Goal: Navigation & Orientation: Find specific page/section

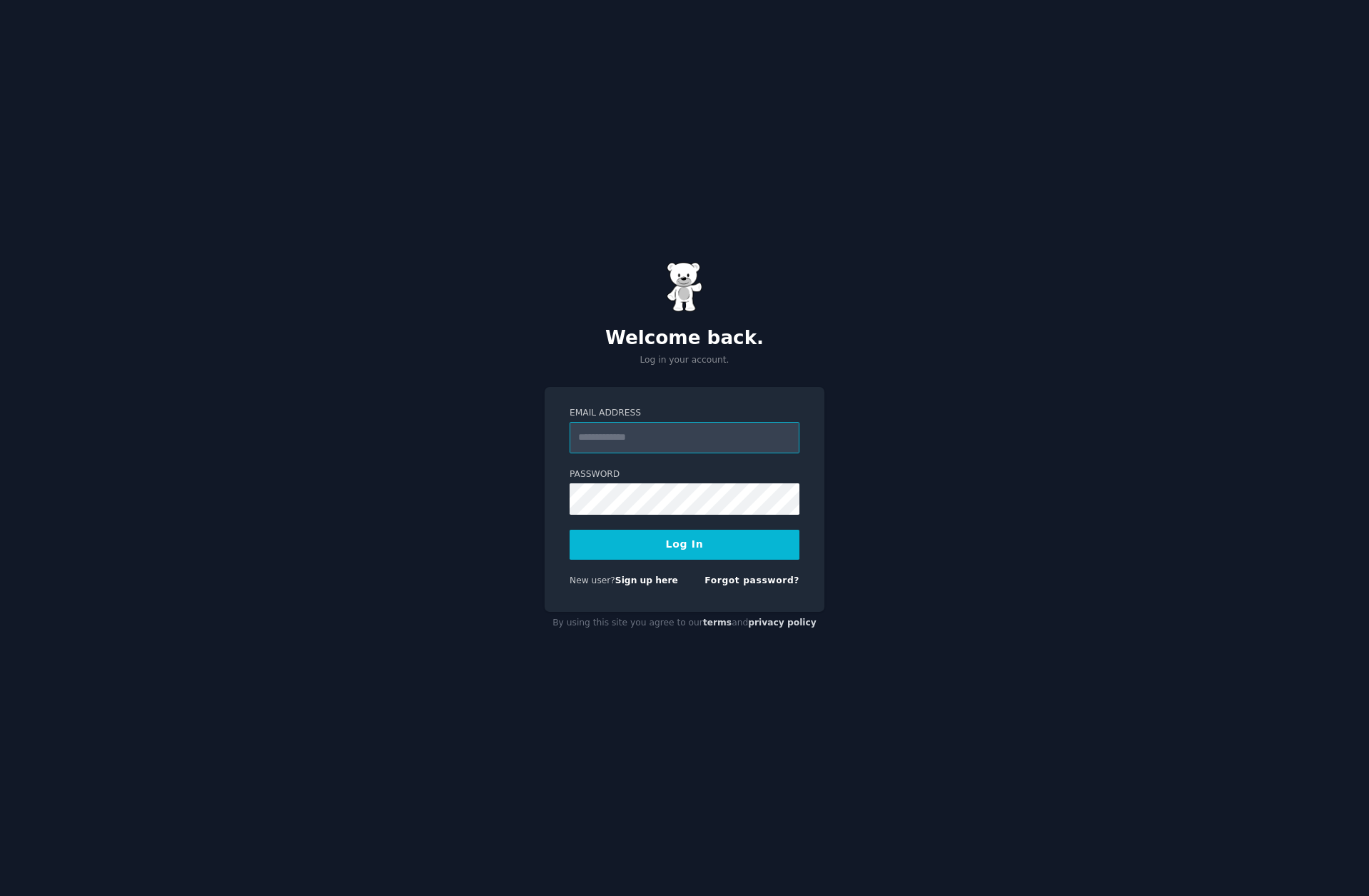
click at [659, 436] on input "Email Address" at bounding box center [684, 438] width 230 height 31
type input "**********"
click at [570, 530] on button "Log In" at bounding box center [684, 545] width 230 height 30
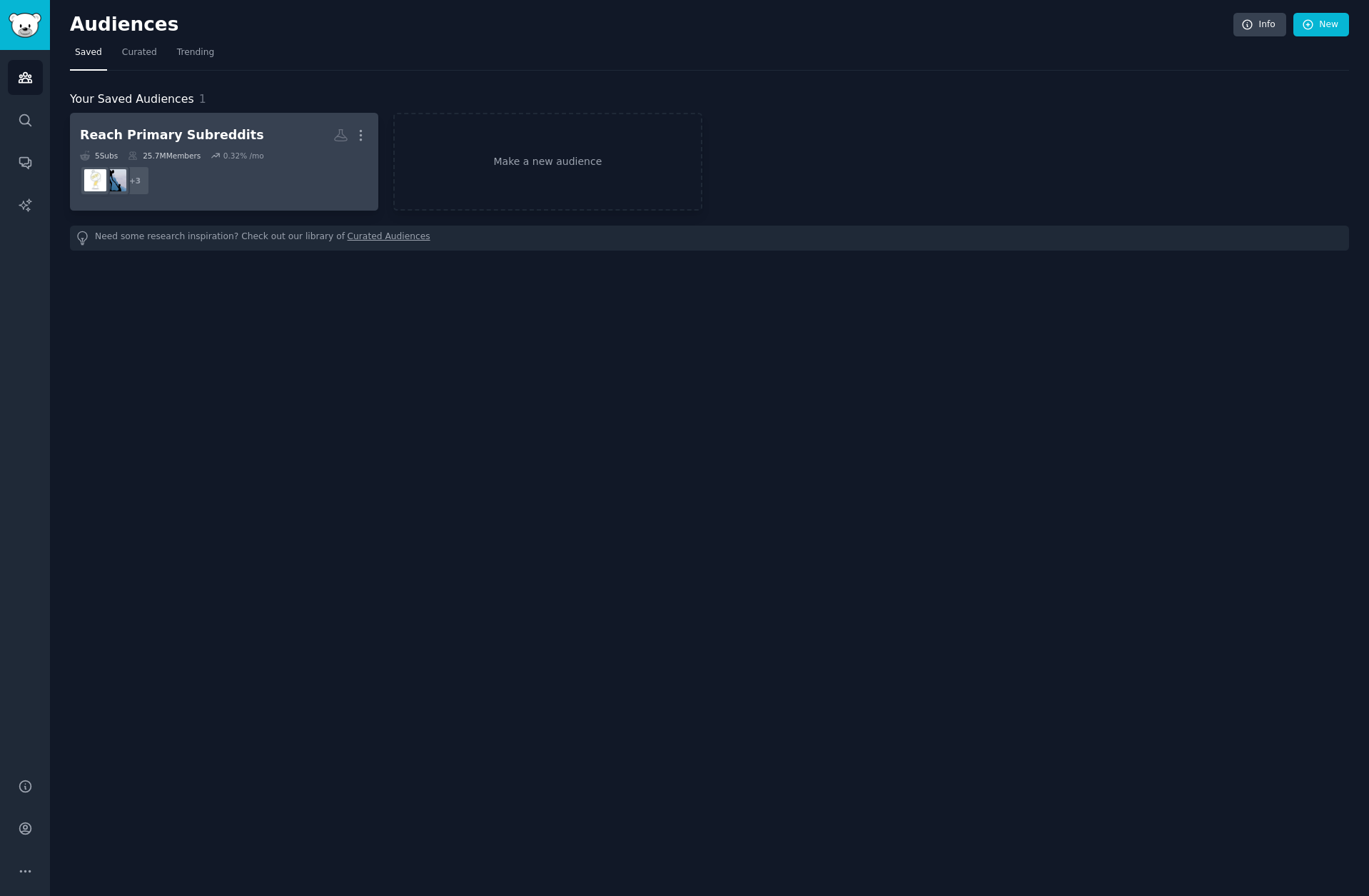
click at [133, 134] on div "Reach Primary Subreddits" at bounding box center [172, 135] width 184 height 17
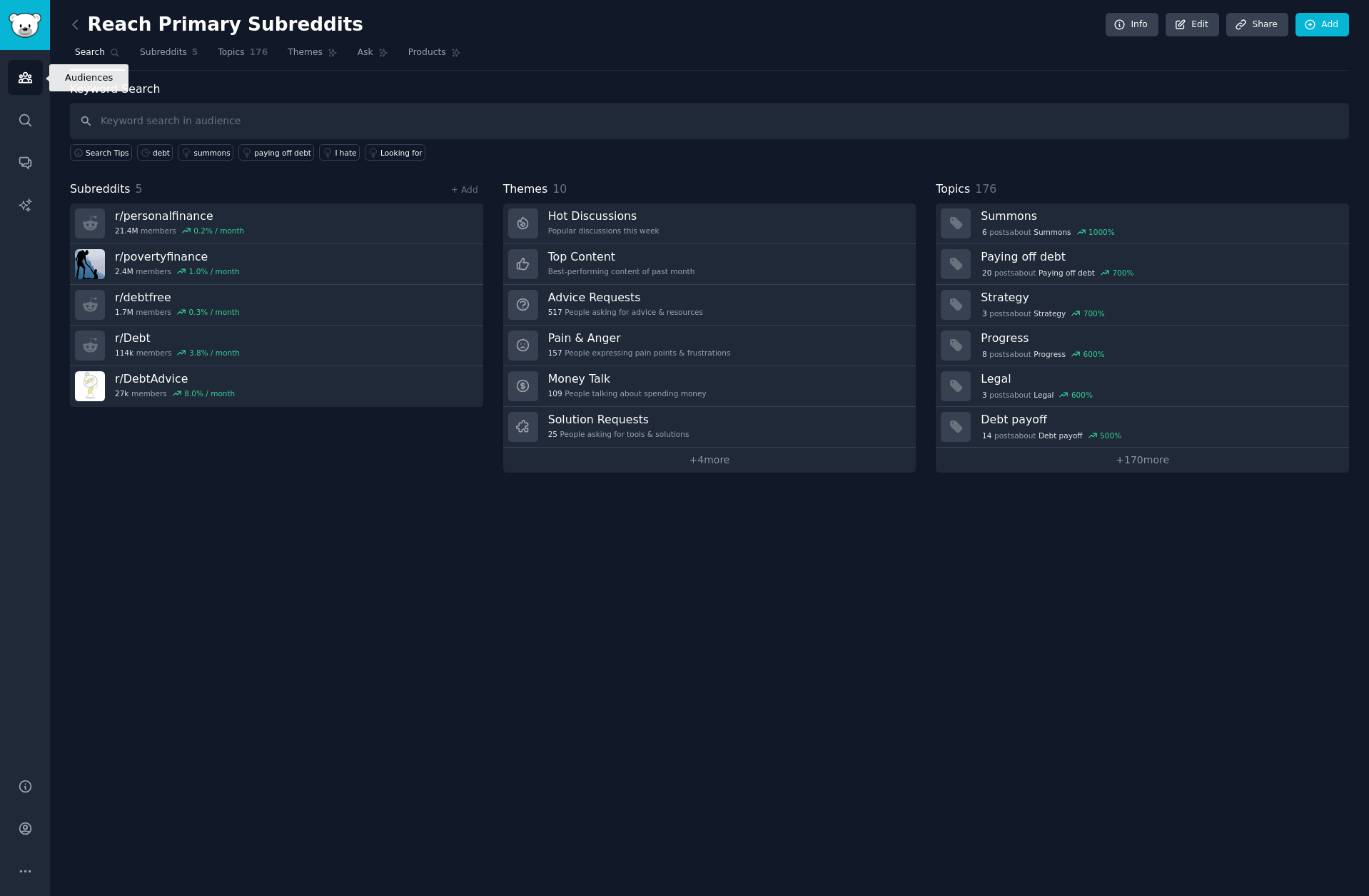
click at [24, 73] on icon "Sidebar" at bounding box center [24, 77] width 15 height 15
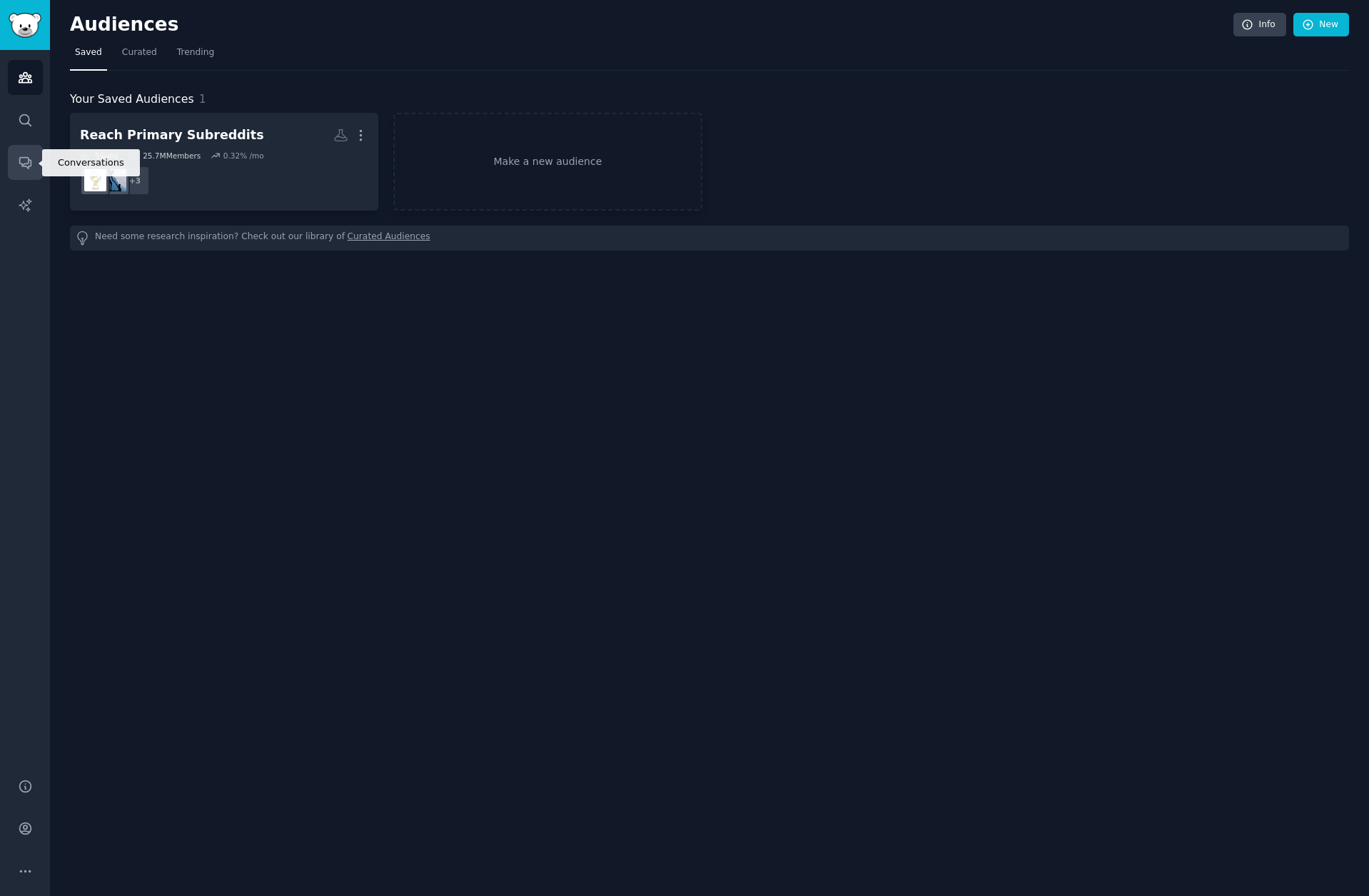
click at [33, 158] on link "Conversations" at bounding box center [25, 162] width 35 height 35
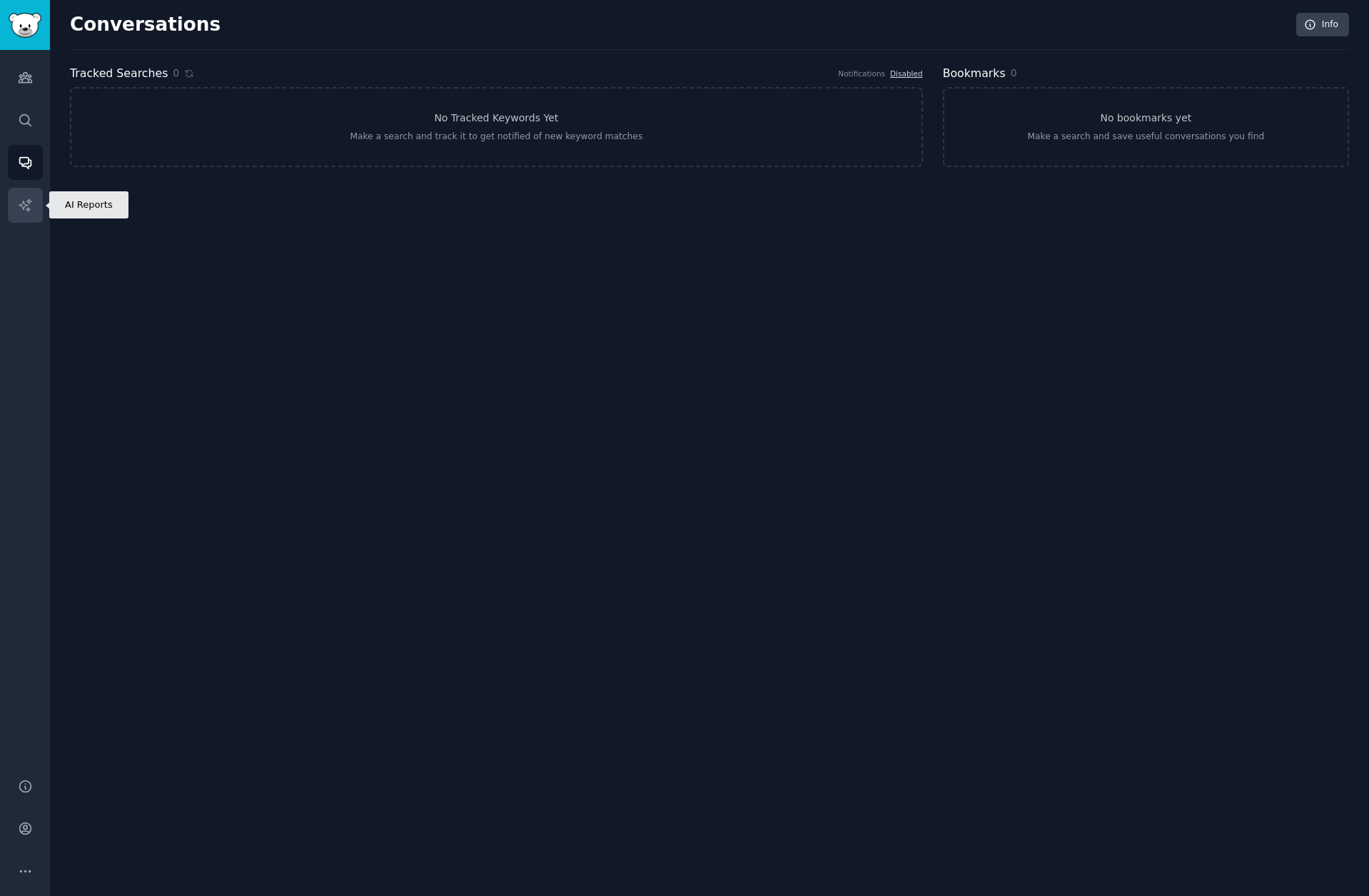
click at [31, 207] on icon "Sidebar" at bounding box center [24, 205] width 15 height 15
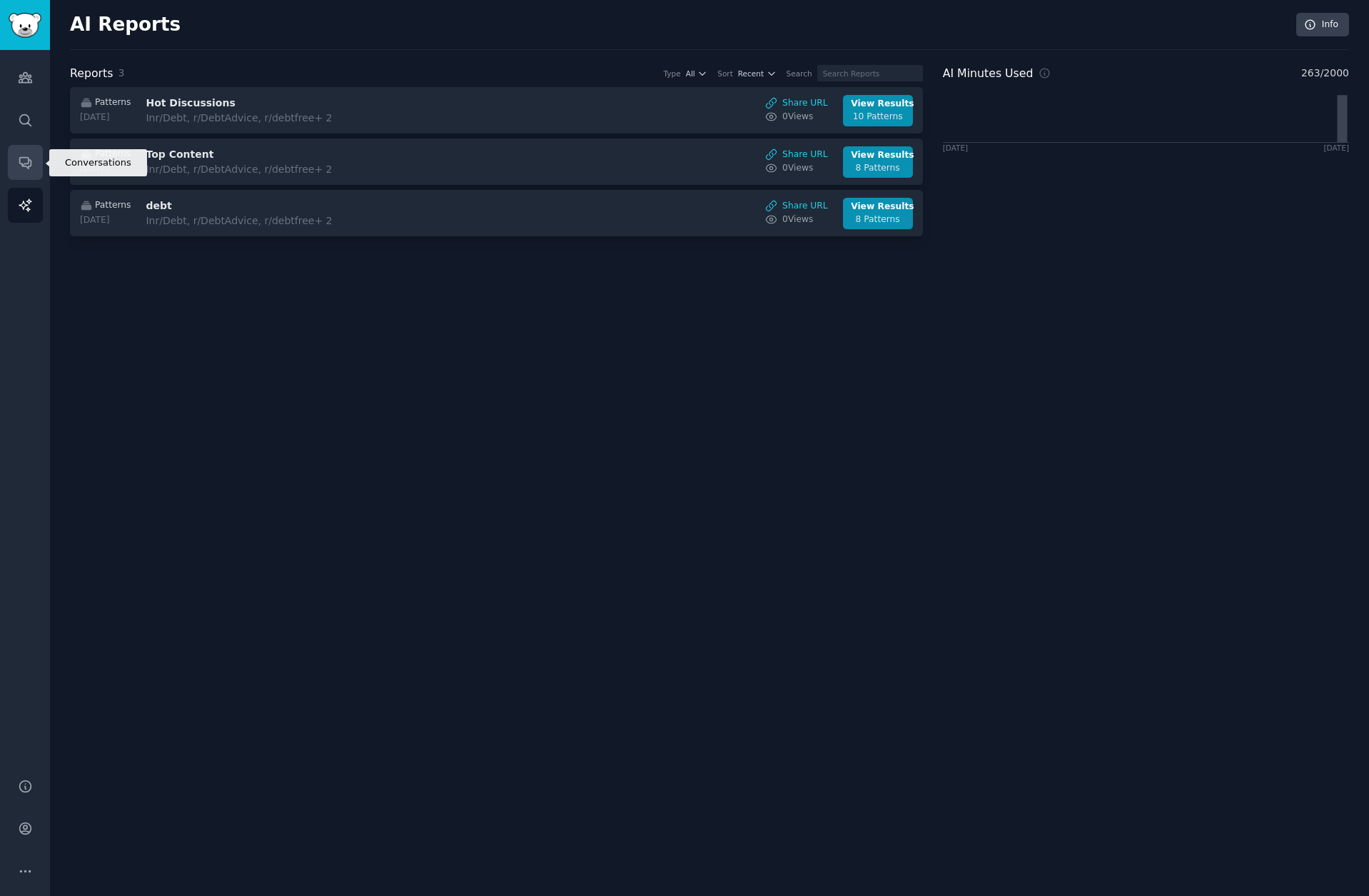
click at [31, 165] on icon "Sidebar" at bounding box center [24, 162] width 15 height 15
